Goal: Transaction & Acquisition: Purchase product/service

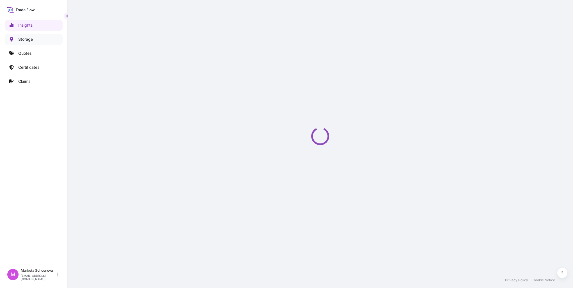
select select "2025"
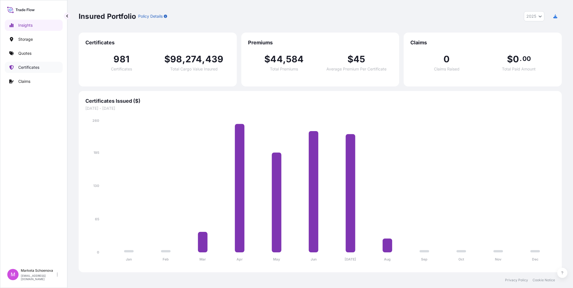
click at [34, 66] on p "Certificates" at bounding box center [28, 68] width 21 height 6
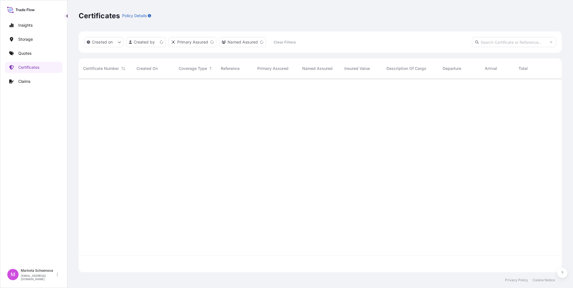
scroll to position [193, 479]
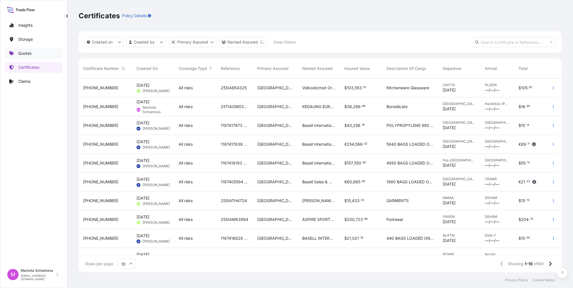
click at [33, 54] on link "Quotes" at bounding box center [34, 53] width 58 height 11
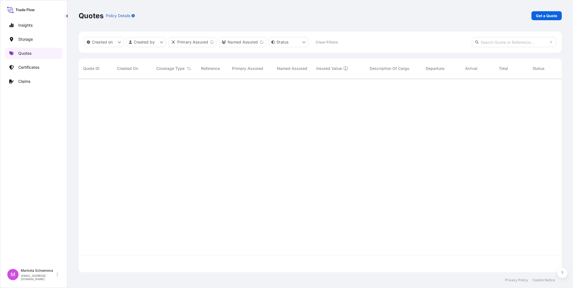
scroll to position [193, 479]
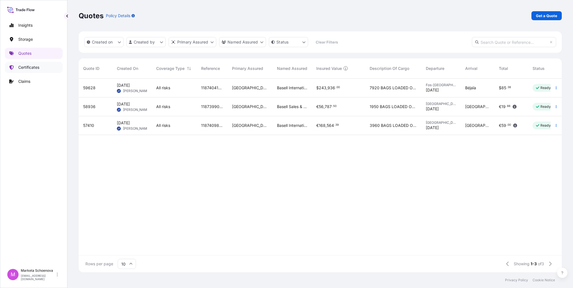
click at [35, 66] on p "Certificates" at bounding box center [28, 68] width 21 height 6
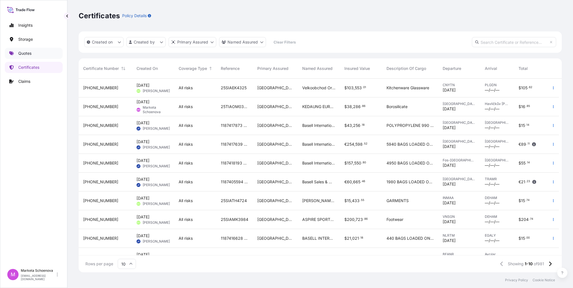
click at [29, 53] on p "Quotes" at bounding box center [24, 54] width 13 height 6
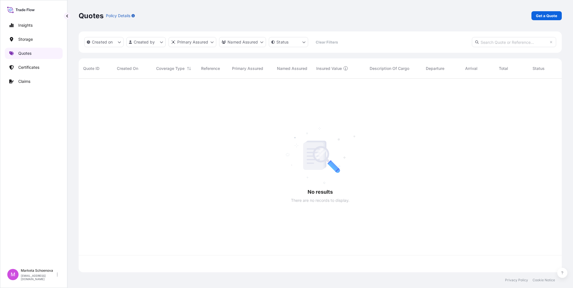
scroll to position [193, 479]
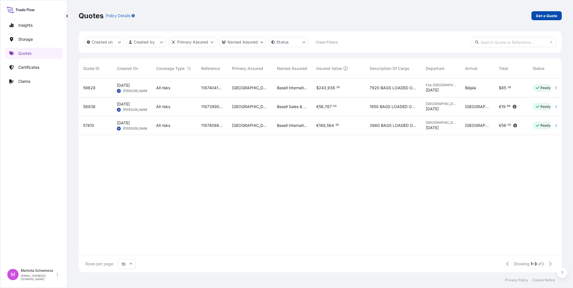
click at [549, 13] on p "Get a Quote" at bounding box center [546, 16] width 21 height 6
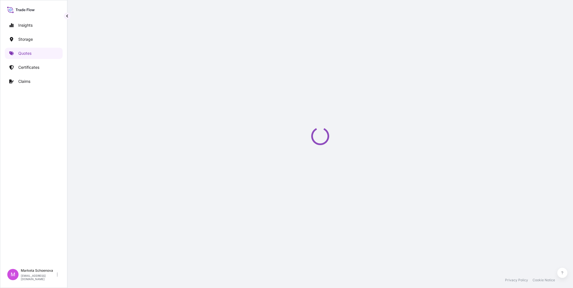
select select "Water"
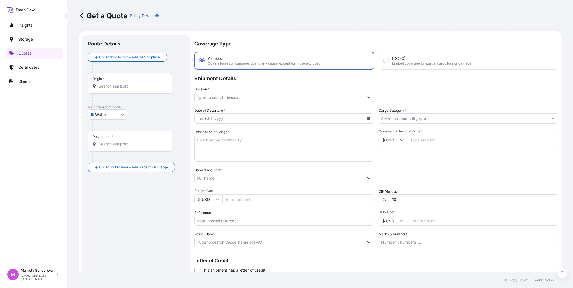
scroll to position [9, 0]
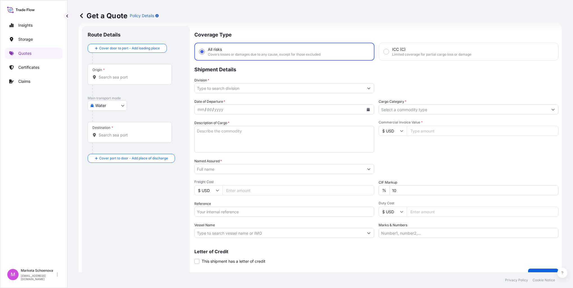
click at [105, 71] on div "Origin *" at bounding box center [130, 74] width 84 height 21
click at [105, 74] on input "Origin *" at bounding box center [132, 77] width 66 height 6
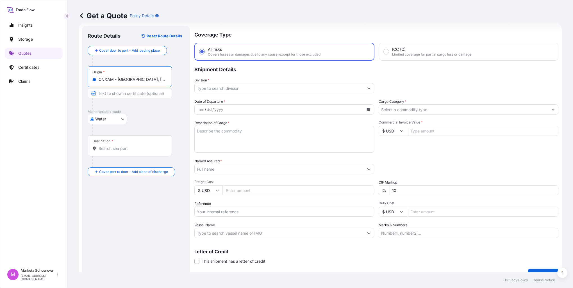
type input "CNXAM - [GEOGRAPHIC_DATA], [GEOGRAPHIC_DATA]"
click at [110, 142] on div "Destination *" at bounding box center [102, 141] width 21 height 4
click at [110, 146] on input "Destination *" at bounding box center [132, 149] width 66 height 6
click at [126, 142] on div "Destination *" at bounding box center [130, 145] width 84 height 21
click at [126, 146] on input "Destination * Please select a destination" at bounding box center [132, 149] width 66 height 6
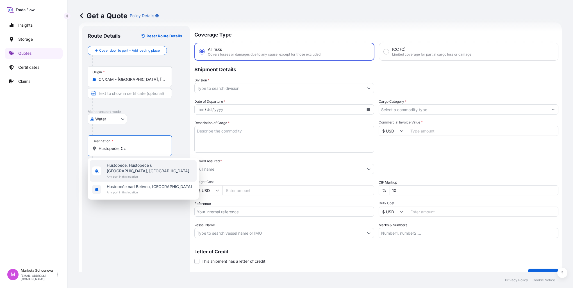
click at [144, 167] on span "Hustopeče, Hustopeče u [GEOGRAPHIC_DATA], [GEOGRAPHIC_DATA]" at bounding box center [151, 168] width 88 height 11
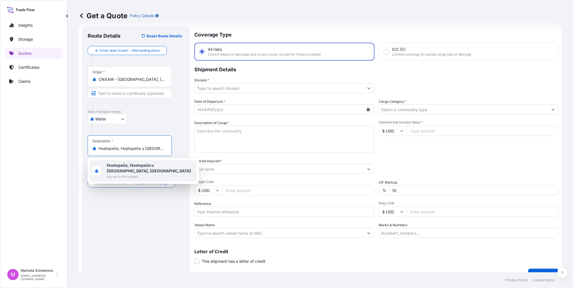
click at [150, 116] on div "Water Air Water Inland" at bounding box center [136, 119] width 97 height 10
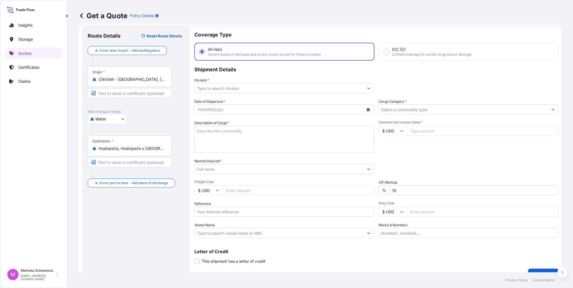
click at [130, 149] on input "Hustopeče, Hustopeče u [GEOGRAPHIC_DATA], [GEOGRAPHIC_DATA]" at bounding box center [132, 149] width 66 height 6
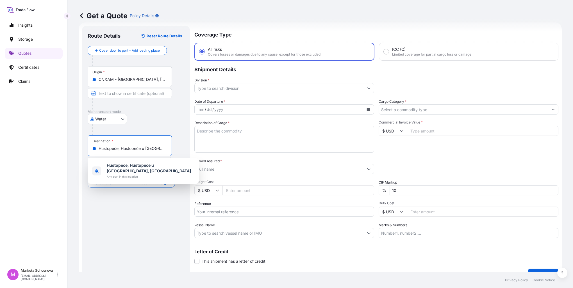
scroll to position [0, 6]
drag, startPoint x: 99, startPoint y: 148, endPoint x: 239, endPoint y: 149, distance: 139.9
click at [239, 149] on form "Route Details Reset Route Details Cover door to port - Add loading place Place …" at bounding box center [320, 152] width 483 height 261
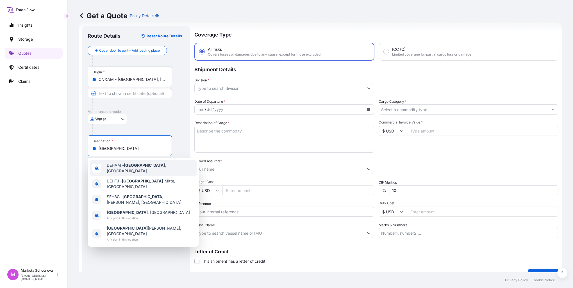
click at [129, 171] on div "DEHAM - [GEOGRAPHIC_DATA] , [GEOGRAPHIC_DATA]" at bounding box center [143, 168] width 107 height 16
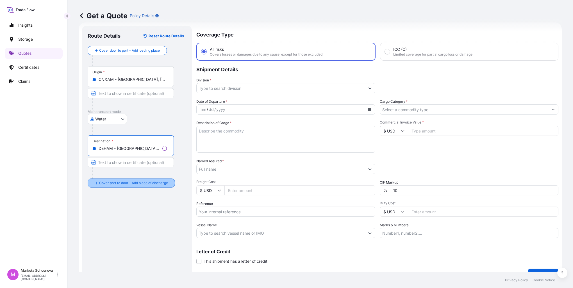
type input "DEHAM - [GEOGRAPHIC_DATA], [GEOGRAPHIC_DATA]"
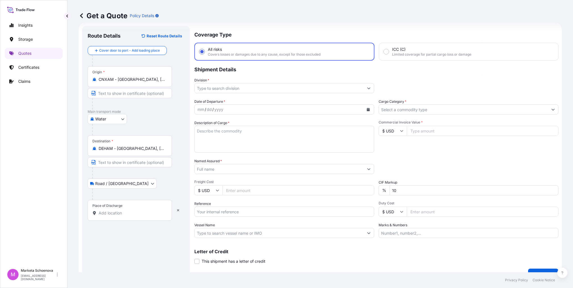
click at [128, 206] on div "Place of Discharge" at bounding box center [130, 210] width 84 height 21
click at [128, 210] on input "Place of Discharge" at bounding box center [132, 213] width 66 height 6
type input "Hustopeče, Hustopeče u [GEOGRAPHIC_DATA], [GEOGRAPHIC_DATA]"
click at [217, 87] on input "Division *" at bounding box center [279, 88] width 169 height 10
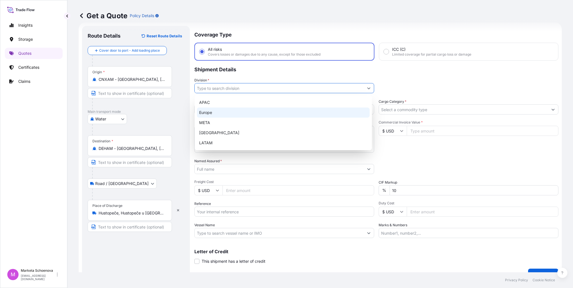
click at [224, 112] on div "Europe" at bounding box center [283, 113] width 173 height 10
type input "Europe"
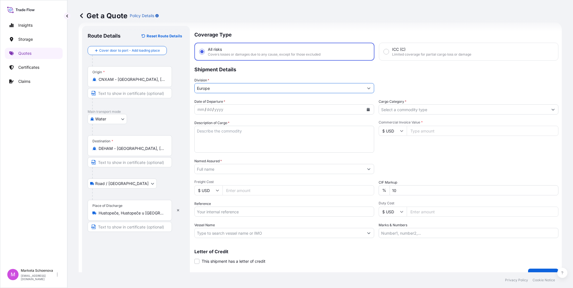
click at [207, 110] on div "dd" at bounding box center [209, 109] width 6 height 7
click at [367, 109] on icon "Calendar" at bounding box center [368, 109] width 3 height 3
click at [247, 159] on div "7" at bounding box center [247, 157] width 10 height 10
click at [367, 110] on icon "Calendar" at bounding box center [368, 109] width 3 height 3
click at [205, 124] on icon "Previous" at bounding box center [206, 125] width 3 height 3
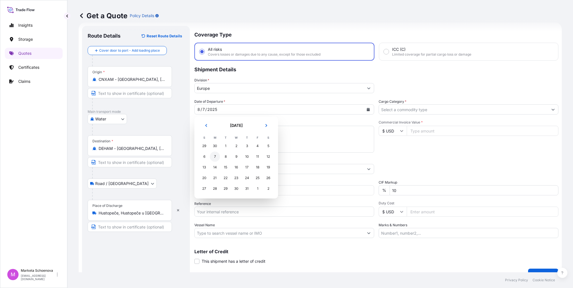
click at [213, 156] on div "7" at bounding box center [215, 157] width 10 height 10
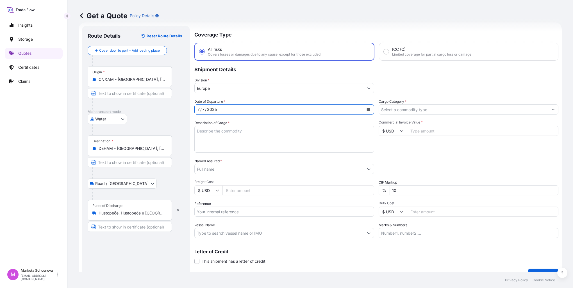
click at [428, 111] on input "Cargo Category *" at bounding box center [463, 110] width 169 height 10
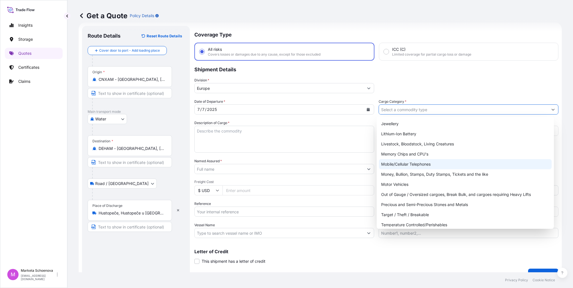
scroll to position [84, 0]
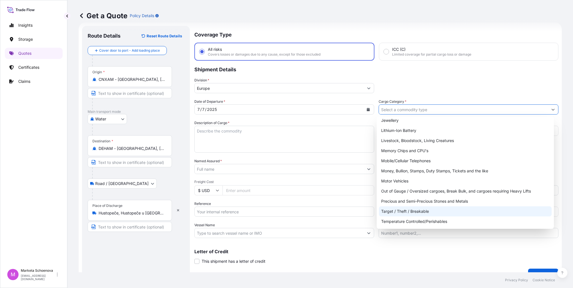
click at [413, 212] on div "Target / Theft / Breakable" at bounding box center [465, 212] width 173 height 10
type input "Target / Theft / Breakable"
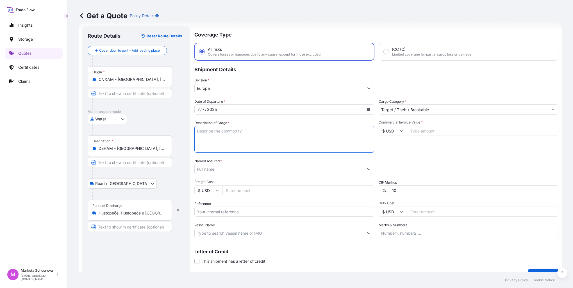
click at [207, 130] on textarea "Description of Cargo *" at bounding box center [284, 139] width 180 height 27
type textarea "Shoes"
click at [413, 132] on input "Commercial Invoice Value *" at bounding box center [483, 131] width 152 height 10
type input "19350"
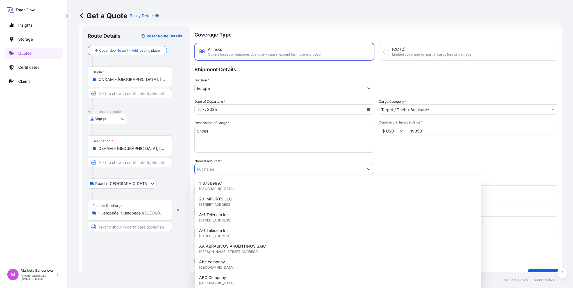
click at [368, 171] on button "Show suggestions" at bounding box center [369, 169] width 10 height 10
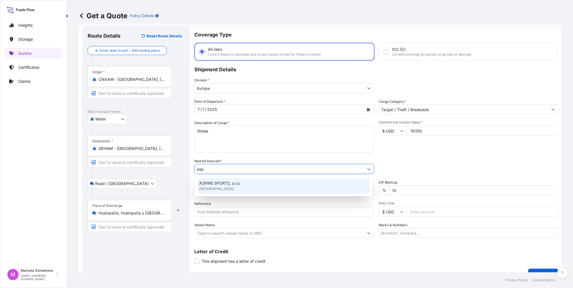
click at [230, 183] on span "ASPIRE SPORTS, s.r.o." at bounding box center [220, 184] width 42 height 6
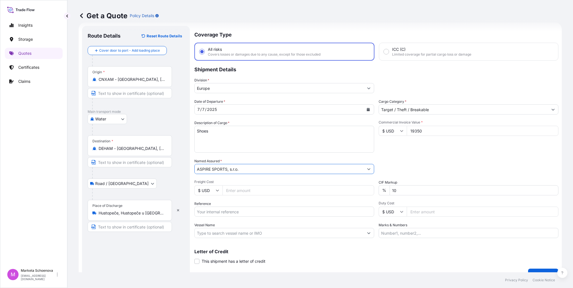
type input "ASPIRE SPORTS, s.r.o."
click at [230, 189] on input "Freight Cost" at bounding box center [299, 190] width 152 height 10
type input "1990"
click at [262, 212] on input "Reference" at bounding box center [284, 212] width 180 height 10
click at [234, 207] on input "Reference" at bounding box center [284, 212] width 180 height 10
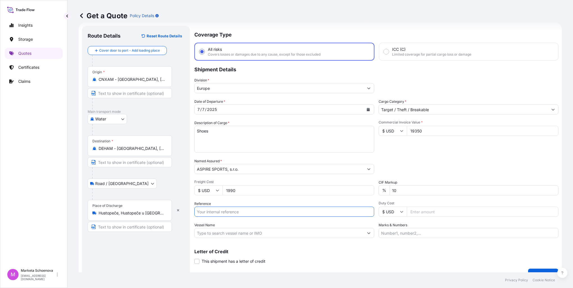
paste input "25SIAMK3585"
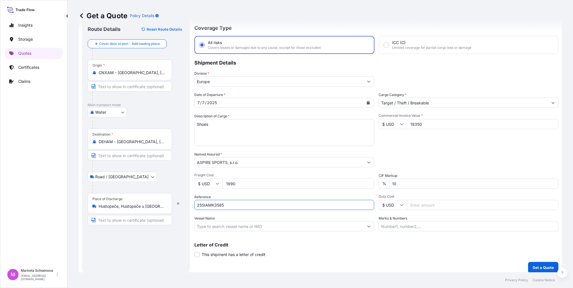
scroll to position [19, 0]
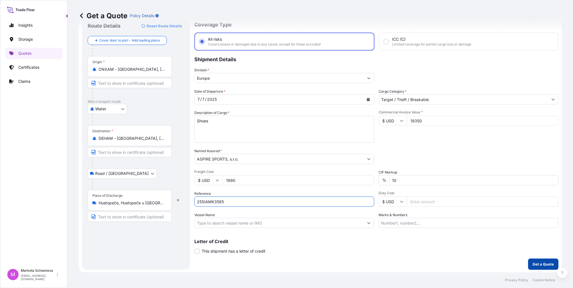
type input "25SIAMK3585"
click at [534, 266] on p "Get a Quote" at bounding box center [543, 265] width 21 height 6
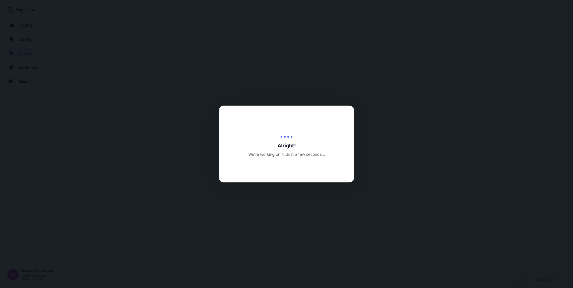
select select "Water"
select select "Road / [GEOGRAPHIC_DATA]"
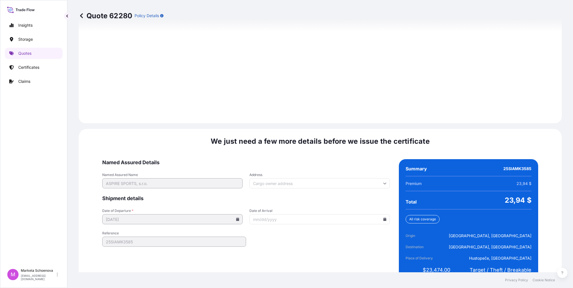
scroll to position [780, 0]
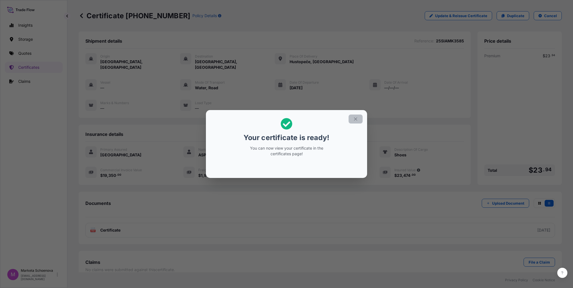
click at [355, 118] on icon "button" at bounding box center [355, 118] width 3 height 3
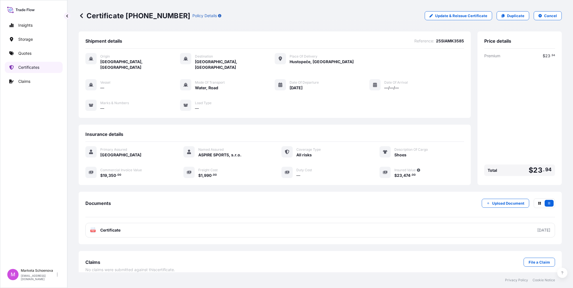
click at [36, 65] on p "Certificates" at bounding box center [28, 68] width 21 height 6
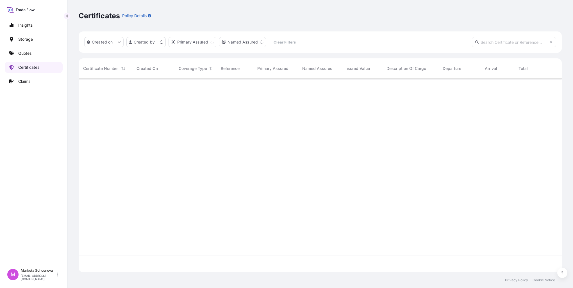
scroll to position [193, 479]
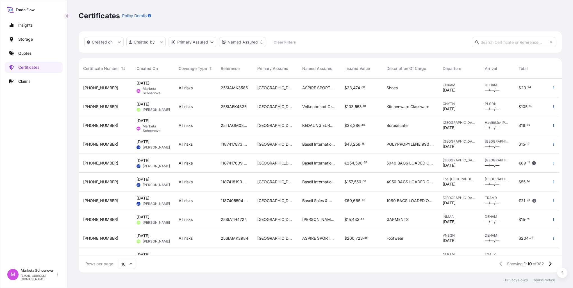
click at [31, 56] on p "Quotes" at bounding box center [24, 54] width 13 height 6
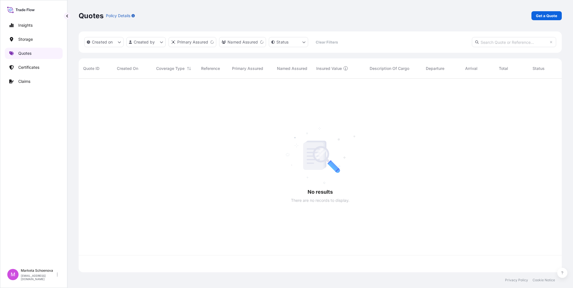
scroll to position [193, 479]
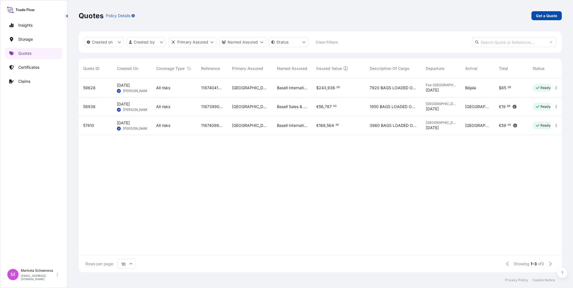
click at [549, 17] on p "Get a Quote" at bounding box center [546, 16] width 21 height 6
select select "Water"
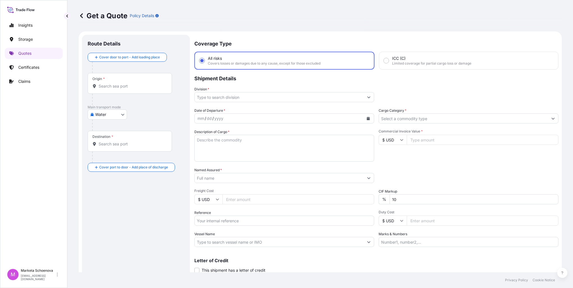
scroll to position [9, 0]
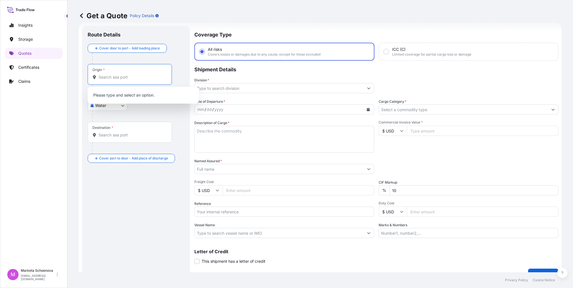
click at [108, 79] on input "Origin *" at bounding box center [132, 77] width 66 height 6
click at [128, 74] on div "Origin *" at bounding box center [130, 74] width 84 height 21
click at [128, 74] on input "Origin * Please select an origin" at bounding box center [132, 77] width 66 height 6
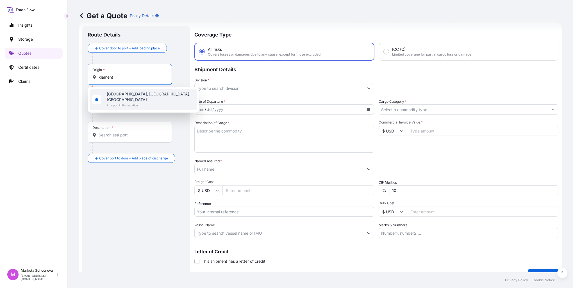
click at [121, 96] on span "[GEOGRAPHIC_DATA], [GEOGRAPHIC_DATA], [GEOGRAPHIC_DATA]" at bounding box center [151, 96] width 88 height 11
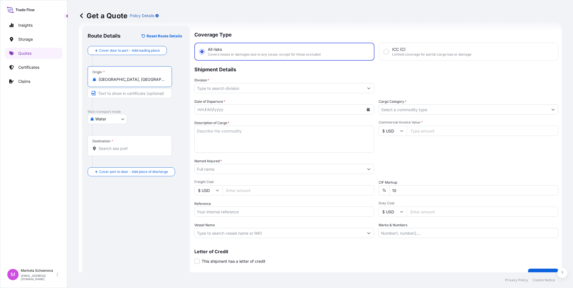
type input "[GEOGRAPHIC_DATA], [GEOGRAPHIC_DATA], [GEOGRAPHIC_DATA]"
click at [106, 144] on div "Destination *" at bounding box center [130, 145] width 84 height 21
click at [106, 146] on input "Destination *" at bounding box center [132, 149] width 66 height 6
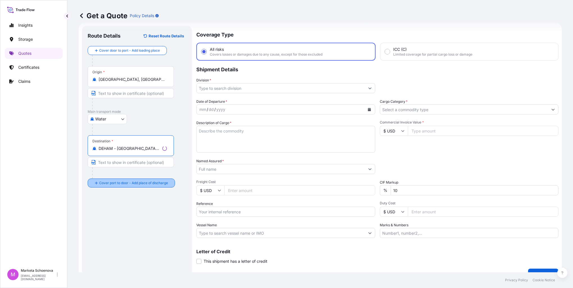
type input "DEHAM - [GEOGRAPHIC_DATA], [GEOGRAPHIC_DATA]"
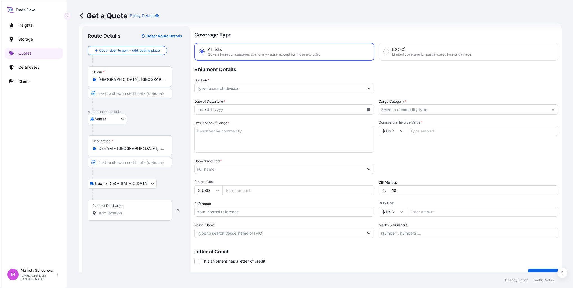
click at [119, 208] on div "Place of Discharge" at bounding box center [130, 210] width 84 height 21
click at [119, 210] on input "Place of Discharge" at bounding box center [132, 213] width 66 height 6
type input "G"
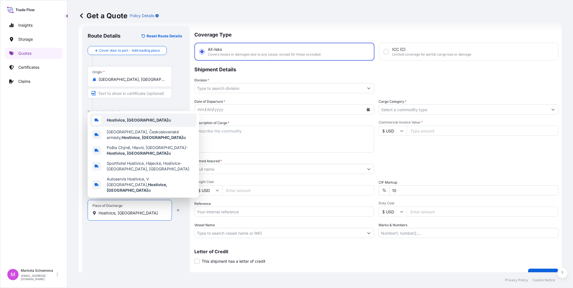
click at [142, 127] on div "Hostivice, [GEOGRAPHIC_DATA]" at bounding box center [143, 120] width 107 height 13
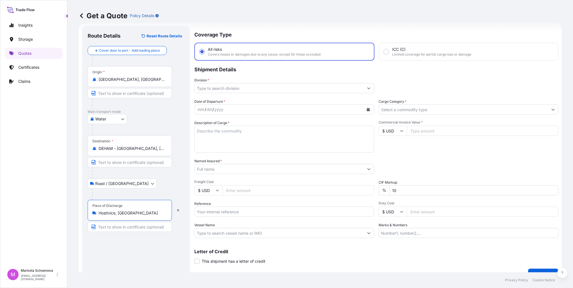
type input "Hostivice, [GEOGRAPHIC_DATA]"
click at [217, 86] on input "Division *" at bounding box center [279, 88] width 169 height 10
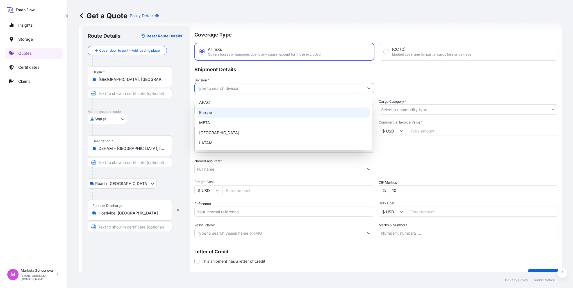
click at [215, 112] on div "Europe" at bounding box center [283, 113] width 173 height 10
type input "Europe"
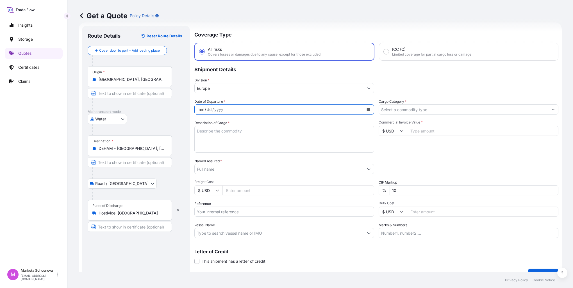
click at [198, 110] on div "mm" at bounding box center [201, 109] width 8 height 7
click at [244, 108] on div "mm / dd / yyyy" at bounding box center [279, 110] width 169 height 10
click at [198, 110] on div "mm" at bounding box center [201, 109] width 8 height 7
click at [367, 110] on icon "Calendar" at bounding box center [368, 109] width 3 height 3
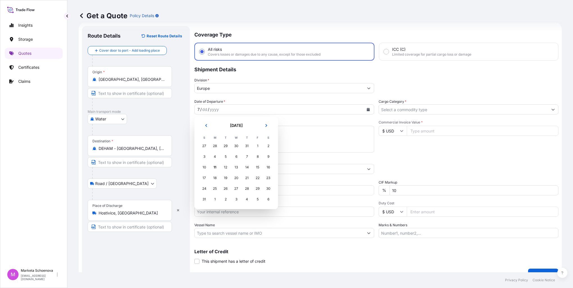
click at [237, 147] on div "30" at bounding box center [236, 146] width 10 height 10
click at [206, 125] on icon "Previous" at bounding box center [206, 125] width 3 height 3
click at [235, 189] on div "30" at bounding box center [236, 189] width 10 height 10
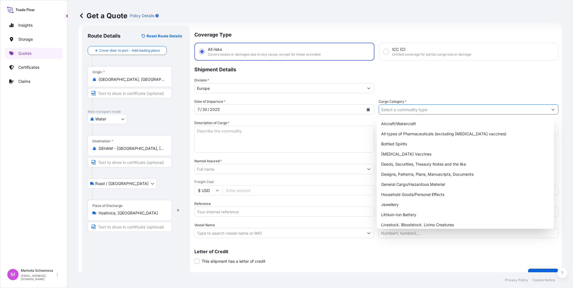
click at [410, 110] on input "Cargo Category *" at bounding box center [463, 110] width 169 height 10
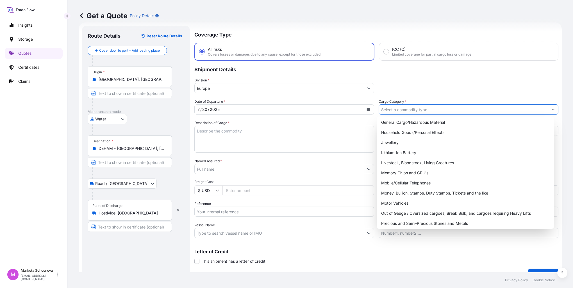
scroll to position [94, 0]
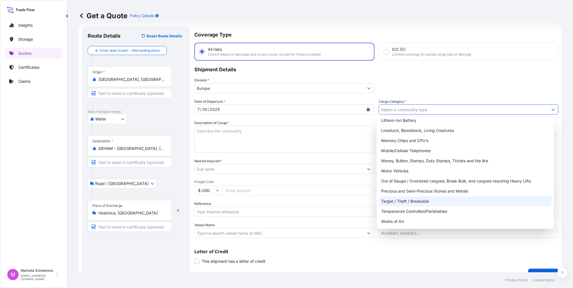
click at [413, 205] on div "Target / Theft / Breakable" at bounding box center [465, 201] width 173 height 10
type input "Target / Theft / Breakable"
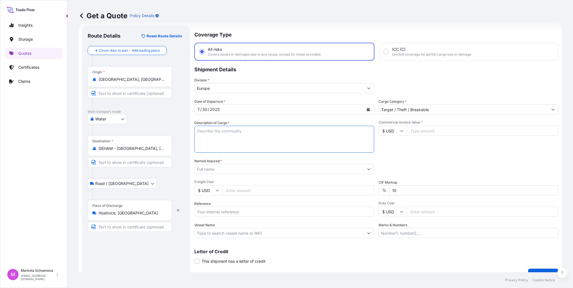
click at [242, 130] on textarea "Description of Cargo *" at bounding box center [284, 139] width 180 height 27
click at [253, 136] on textarea "Description of Cargo *" at bounding box center [284, 139] width 180 height 27
type textarea "s"
type textarea "c"
click at [220, 126] on textarea "Description of Cargo *" at bounding box center [284, 139] width 180 height 27
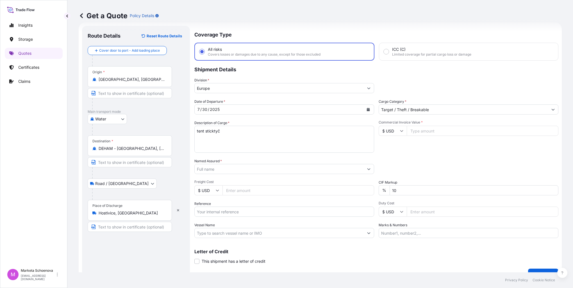
click at [230, 132] on textarea "tent sticktyč" at bounding box center [284, 139] width 180 height 27
type textarea "tent bars"
click at [417, 132] on input "Commercial Invoice Value *" at bounding box center [483, 131] width 152 height 10
type input "1364"
click at [257, 194] on input "Freight Cost" at bounding box center [299, 190] width 152 height 10
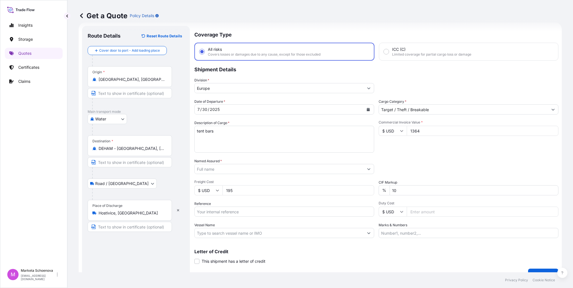
type input "195"
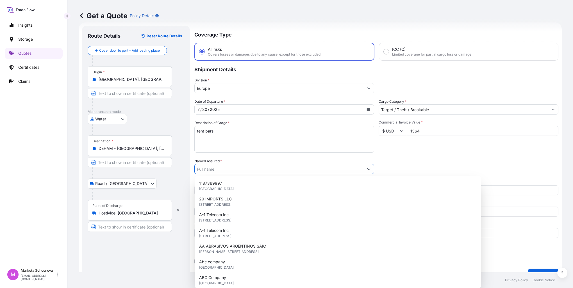
click at [285, 167] on input "Named Assured *" at bounding box center [279, 169] width 169 height 10
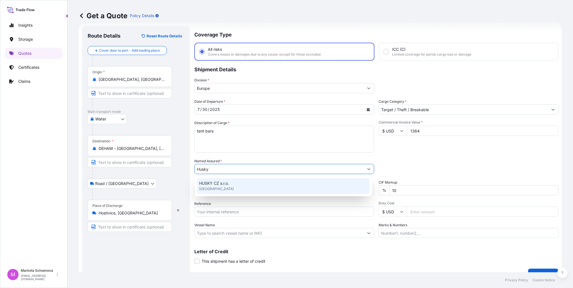
click at [233, 185] on div "HUSKY CZ s.r.o. [GEOGRAPHIC_DATA]" at bounding box center [283, 186] width 173 height 16
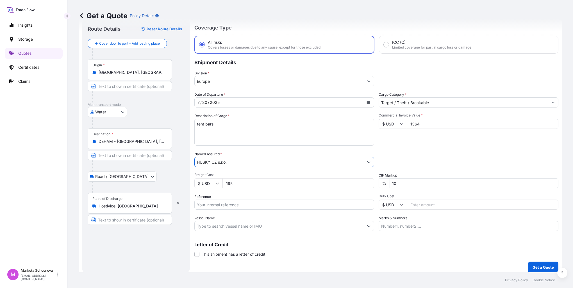
scroll to position [19, 0]
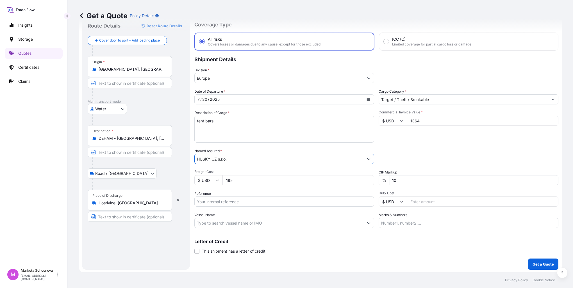
type input "HUSKY CZ s.r.o."
click at [264, 200] on input "Reference" at bounding box center [284, 202] width 180 height 10
paste input "25SIAJB4561"
type input "25SIAJB4561"
click at [541, 266] on p "Get a Quote" at bounding box center [543, 265] width 21 height 6
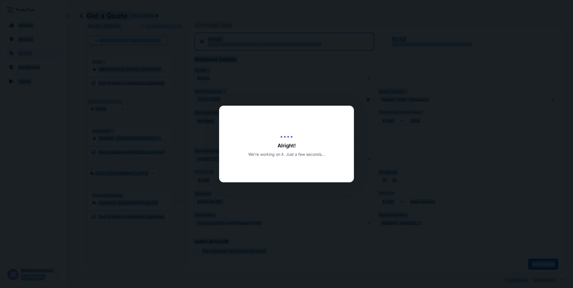
click at [541, 266] on div at bounding box center [286, 144] width 573 height 288
select select "Water"
select select "Road / [GEOGRAPHIC_DATA]"
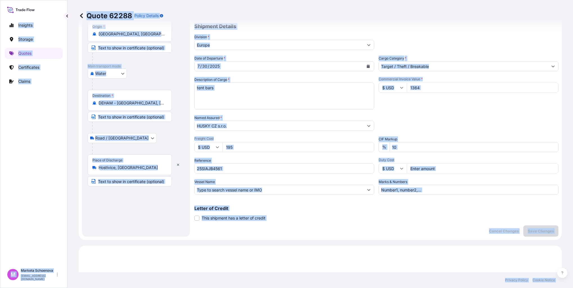
scroll to position [21, 0]
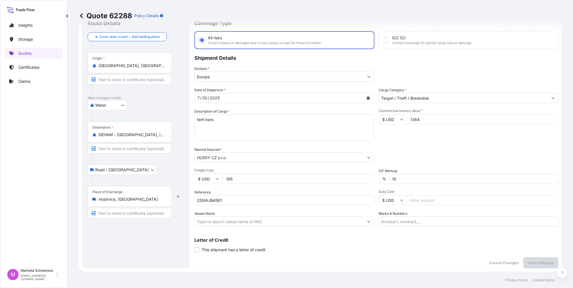
click at [424, 119] on input "1364" at bounding box center [483, 119] width 152 height 10
type input "1364.74"
click at [243, 179] on input "195" at bounding box center [299, 179] width 152 height 10
click at [533, 263] on p "Save Changes" at bounding box center [541, 263] width 26 height 6
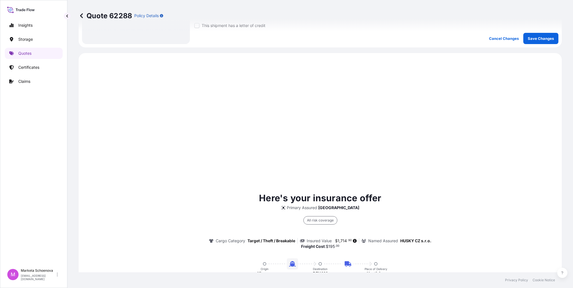
scroll to position [269, 0]
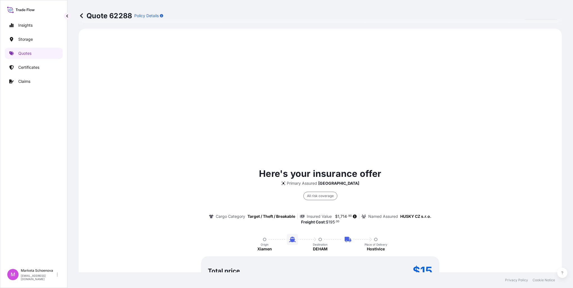
select select "Water"
select select "Road / [GEOGRAPHIC_DATA]"
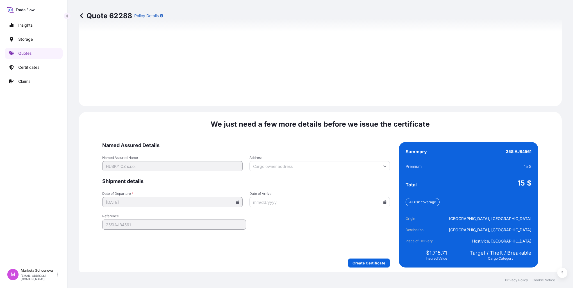
scroll to position [780, 0]
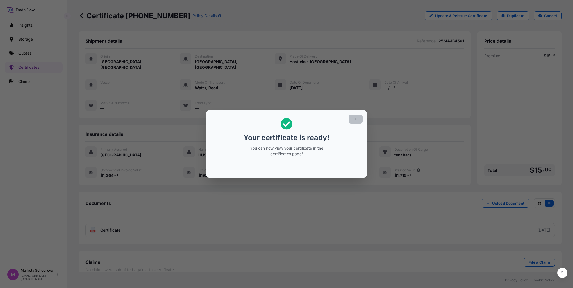
click at [356, 120] on icon "button" at bounding box center [355, 119] width 5 height 5
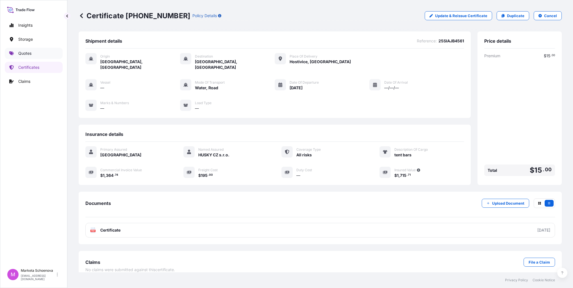
click at [34, 53] on link "Quotes" at bounding box center [34, 53] width 58 height 11
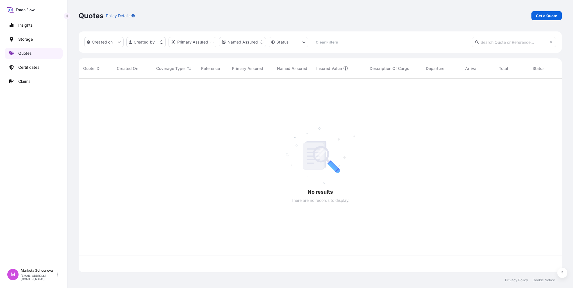
scroll to position [193, 479]
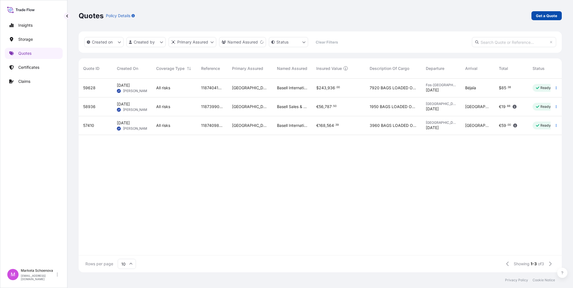
click at [542, 15] on p "Get a Quote" at bounding box center [546, 16] width 21 height 6
select select "Water"
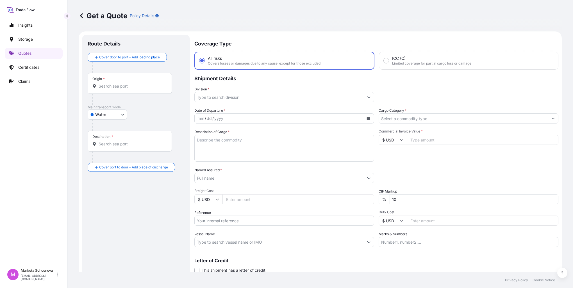
scroll to position [9, 0]
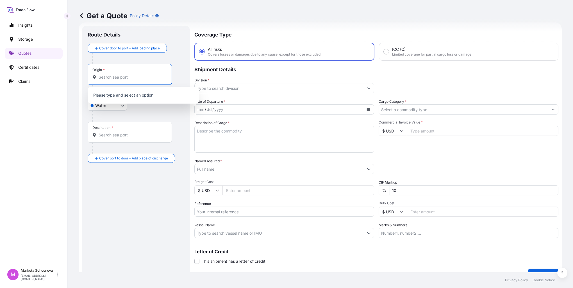
click at [109, 78] on input "Origin *" at bounding box center [132, 77] width 66 height 6
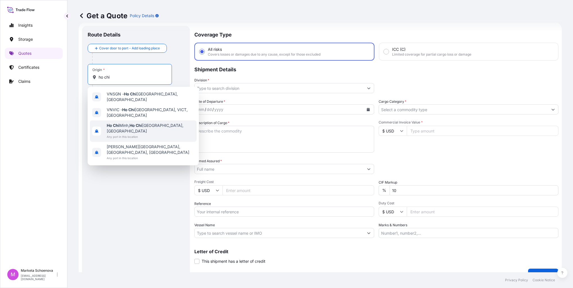
click at [124, 123] on span "[PERSON_NAME], [GEOGRAPHIC_DATA][PERSON_NAME], [GEOGRAPHIC_DATA]" at bounding box center [151, 128] width 88 height 11
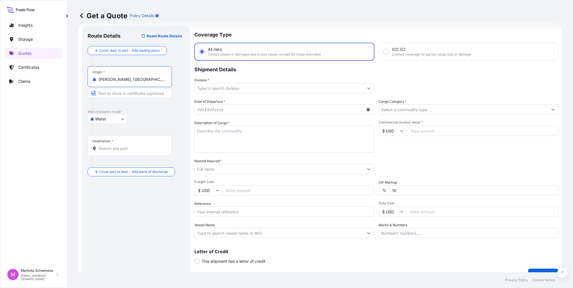
type input "[PERSON_NAME], [GEOGRAPHIC_DATA][PERSON_NAME], [GEOGRAPHIC_DATA]"
click at [112, 150] on input "Destination *" at bounding box center [132, 149] width 66 height 6
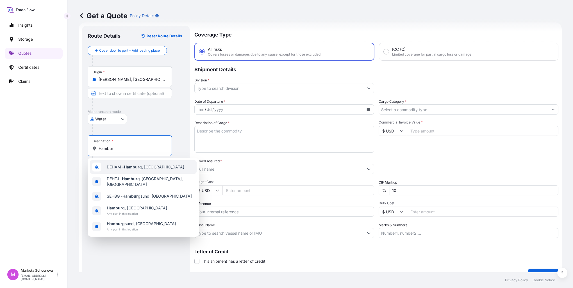
click at [124, 166] on span "DEHAM - Hambur g, [GEOGRAPHIC_DATA]" at bounding box center [146, 167] width 78 height 6
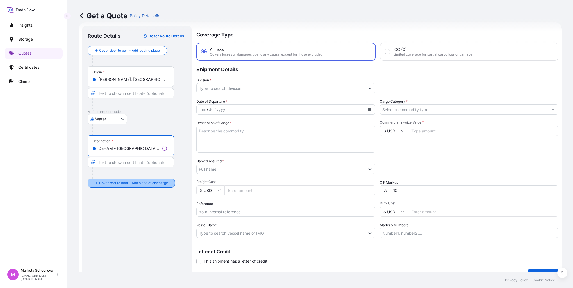
type input "DEHAM - [GEOGRAPHIC_DATA], [GEOGRAPHIC_DATA]"
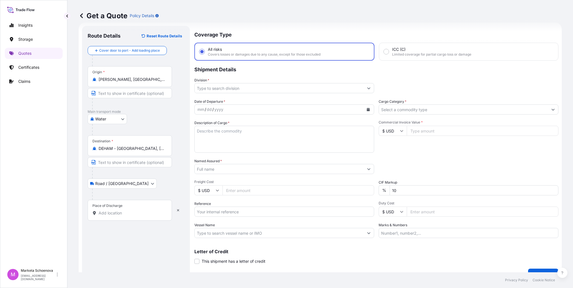
click at [115, 212] on input "Place of Discharge" at bounding box center [132, 213] width 66 height 6
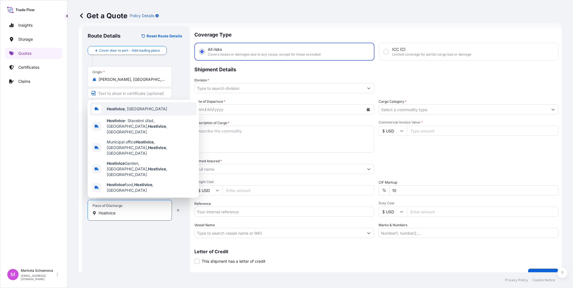
click at [137, 112] on span "Hostivice , [GEOGRAPHIC_DATA]" at bounding box center [137, 109] width 60 height 6
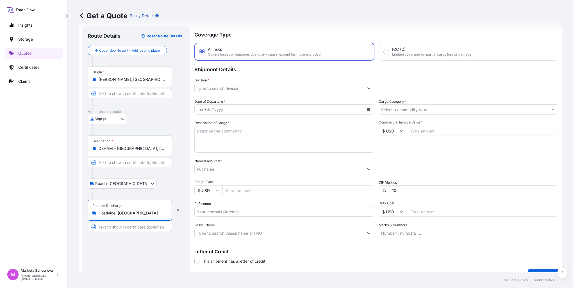
type input "Hostivice, [GEOGRAPHIC_DATA]"
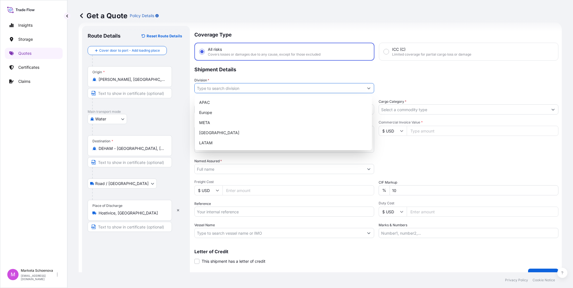
click at [230, 91] on input "Division *" at bounding box center [279, 88] width 169 height 10
click at [211, 115] on div "Europe" at bounding box center [283, 113] width 173 height 10
type input "Europe"
click at [212, 110] on div "Europe" at bounding box center [283, 113] width 173 height 10
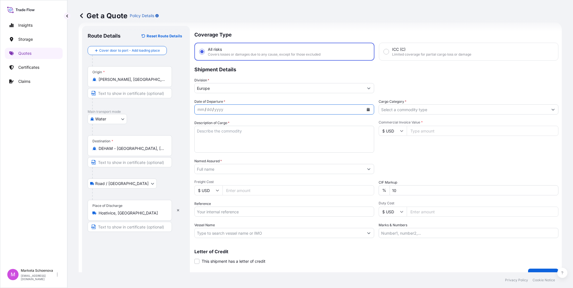
click at [367, 110] on icon "Calendar" at bounding box center [368, 109] width 3 height 3
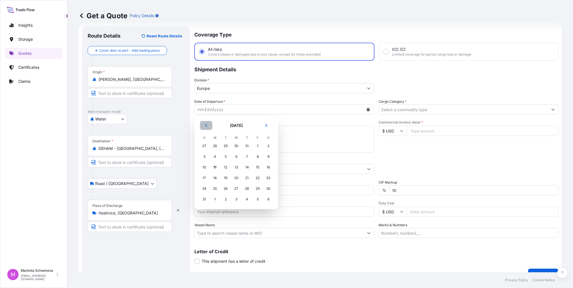
click at [210, 126] on button "Previous" at bounding box center [206, 125] width 12 height 9
click at [257, 178] on div "25" at bounding box center [258, 178] width 10 height 10
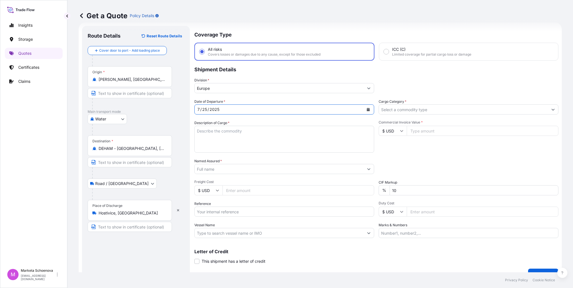
click at [427, 110] on input "Cargo Category *" at bounding box center [463, 110] width 169 height 10
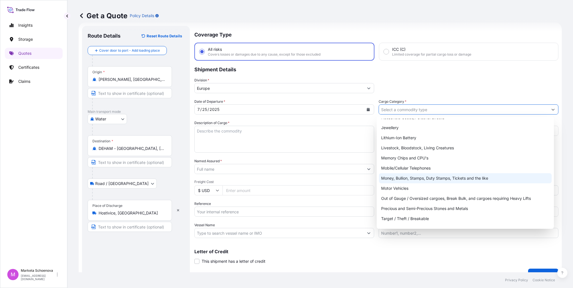
scroll to position [94, 0]
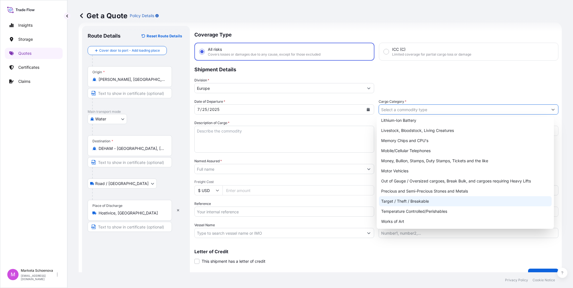
click at [411, 202] on div "Target / Theft / Breakable" at bounding box center [465, 201] width 173 height 10
type input "Target / Theft / Breakable"
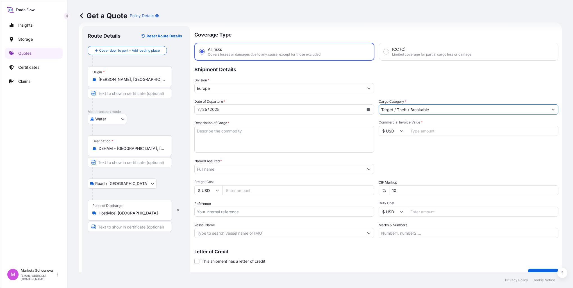
click at [219, 135] on textarea "Description of Cargo *" at bounding box center [284, 139] width 180 height 27
click at [239, 215] on input "Reference" at bounding box center [284, 212] width 180 height 10
paste input "25SIAJB4603"
click at [202, 212] on input "25SIAJB4603" at bounding box center [284, 212] width 180 height 10
type input "25SIAJB4603"
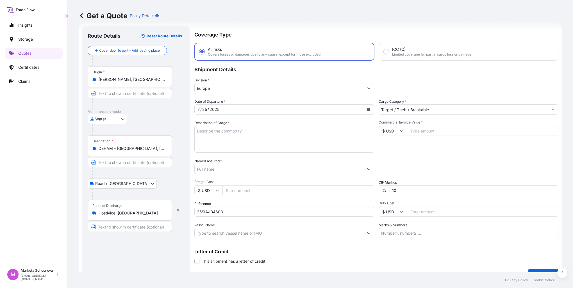
click at [256, 131] on textarea "Description of Cargo *" at bounding box center [284, 139] width 180 height 27
paste textarea "Backpacks"
type textarea "Backpacks"
click at [441, 131] on input "Commercial Invoice Value *" at bounding box center [483, 131] width 152 height 10
click at [246, 192] on input "Freight Cost" at bounding box center [299, 190] width 152 height 10
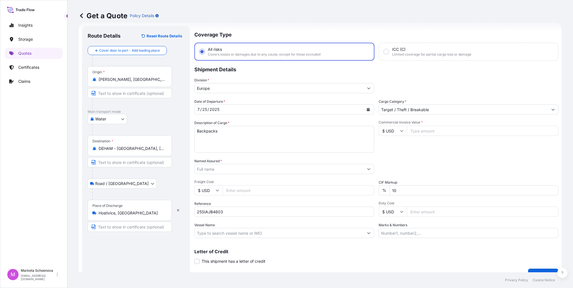
click at [420, 132] on input "Commercial Invoice Value *" at bounding box center [483, 131] width 152 height 10
type input "42361"
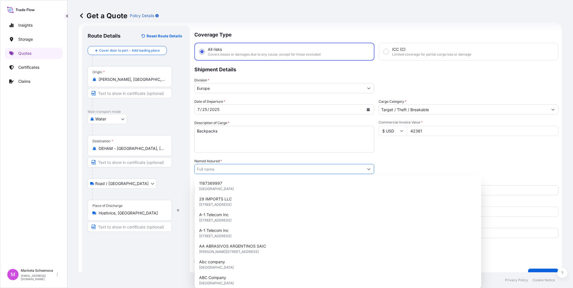
click at [269, 170] on input "Named Assured *" at bounding box center [279, 169] width 169 height 10
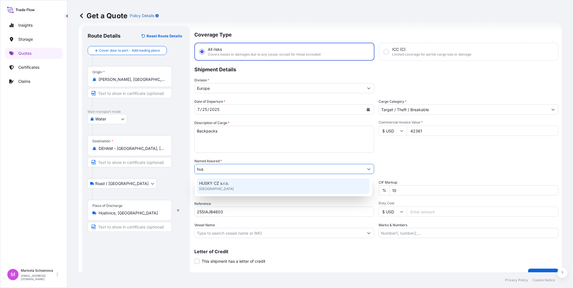
click at [214, 183] on span "HUSKY CZ s.r.o." at bounding box center [214, 184] width 30 height 6
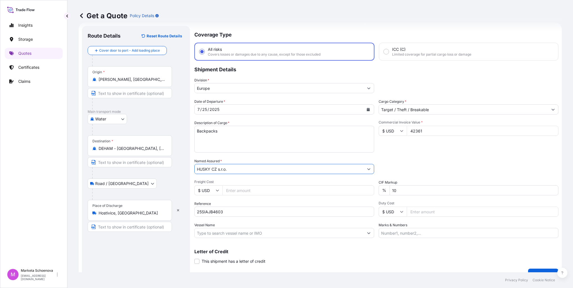
type input "HUSKY CZ s.r.o."
click at [240, 190] on input "Freight Cost" at bounding box center [299, 190] width 152 height 10
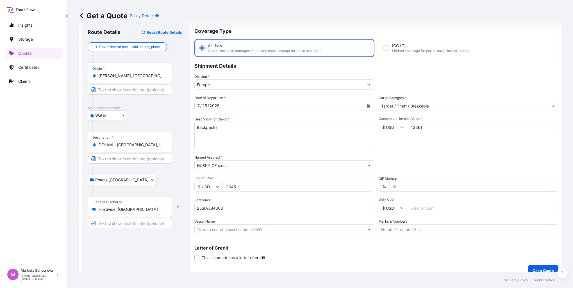
scroll to position [19, 0]
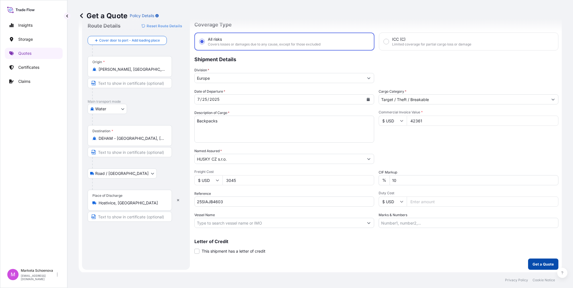
type input "3045"
click at [534, 264] on p "Get a Quote" at bounding box center [543, 265] width 21 height 6
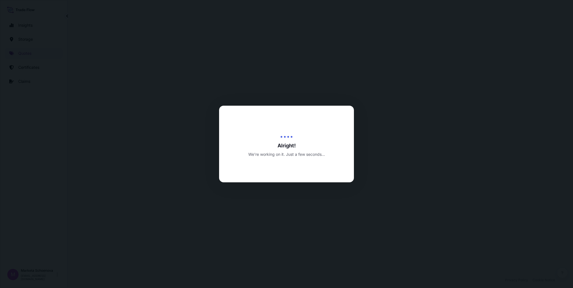
select select "Water"
select select "Road / [GEOGRAPHIC_DATA]"
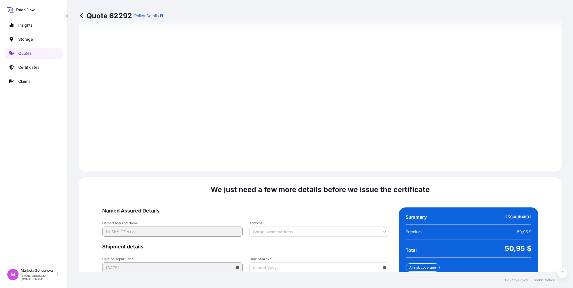
scroll to position [780, 0]
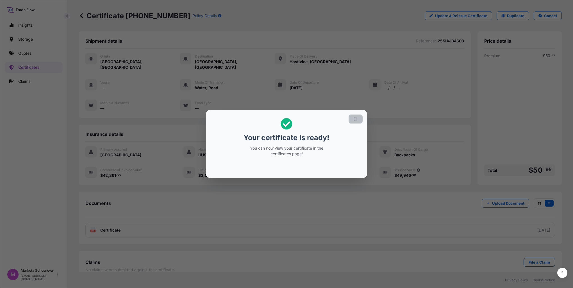
click at [354, 119] on icon "button" at bounding box center [355, 119] width 5 height 5
